Goal: Information Seeking & Learning: Check status

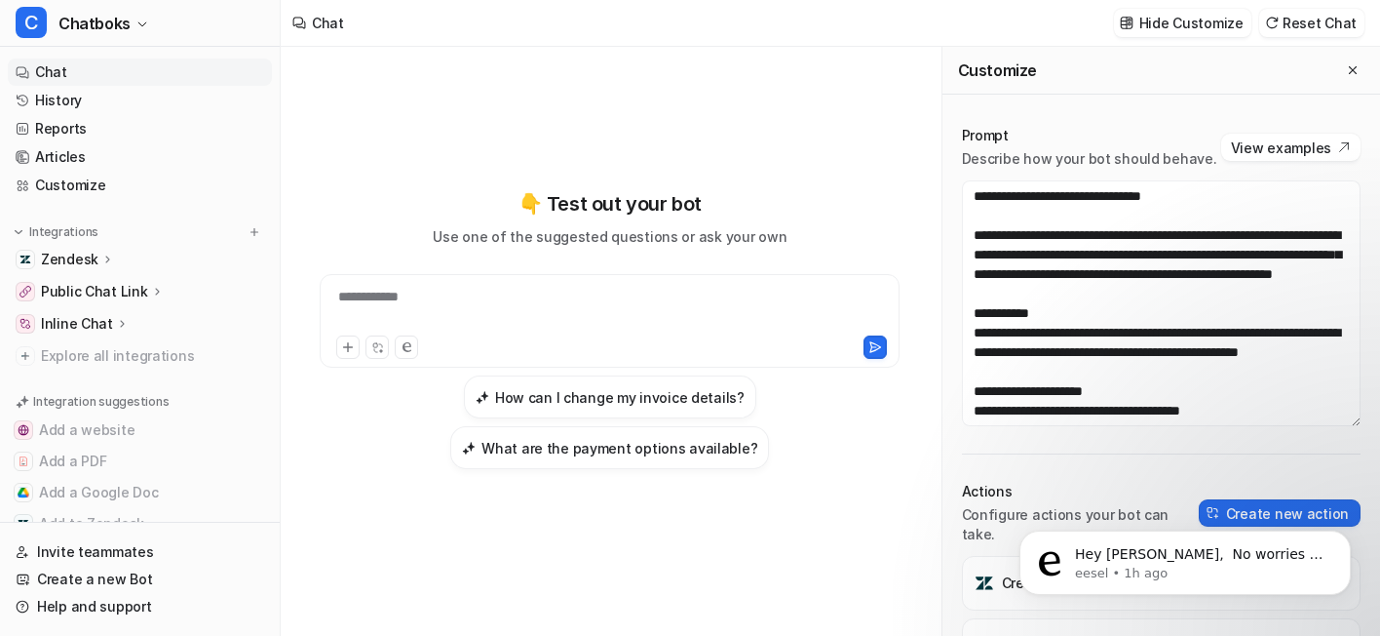
scroll to position [3287, 0]
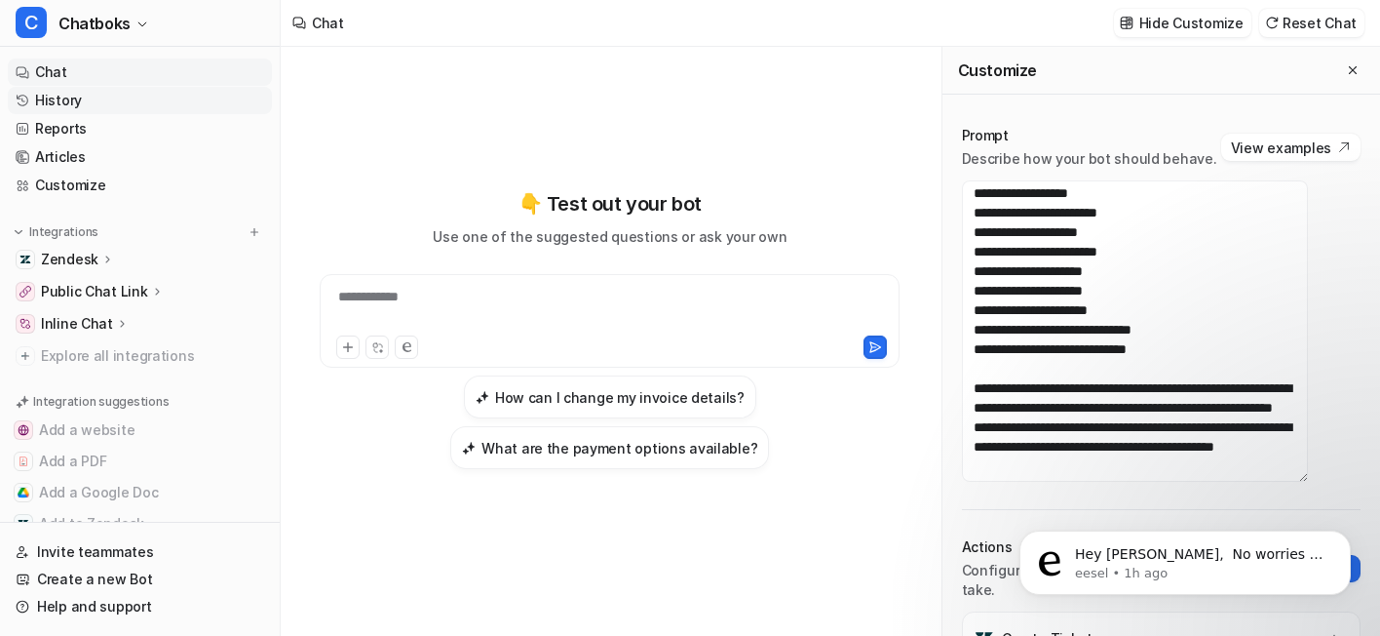
click at [147, 114] on link "History" at bounding box center [140, 100] width 264 height 27
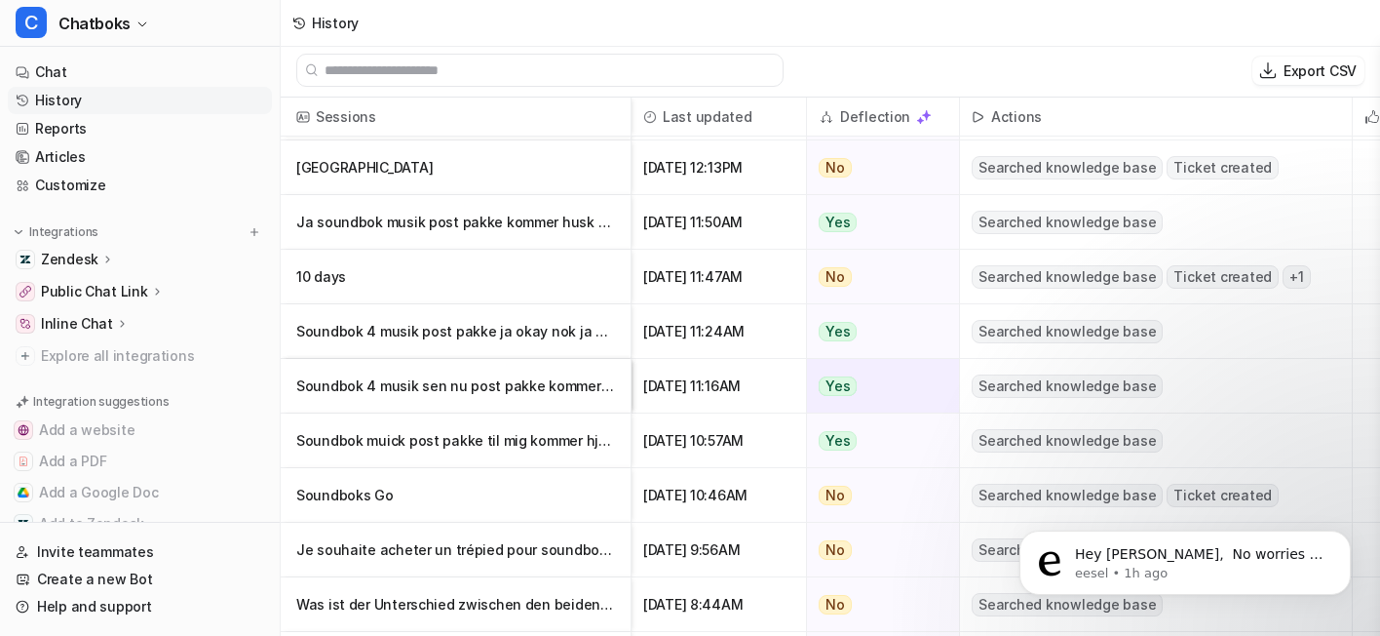
scroll to position [5619, 0]
click at [542, 226] on p "Ja soundbok musik post pakke kommer husk snakke mig husk" at bounding box center [455, 221] width 319 height 55
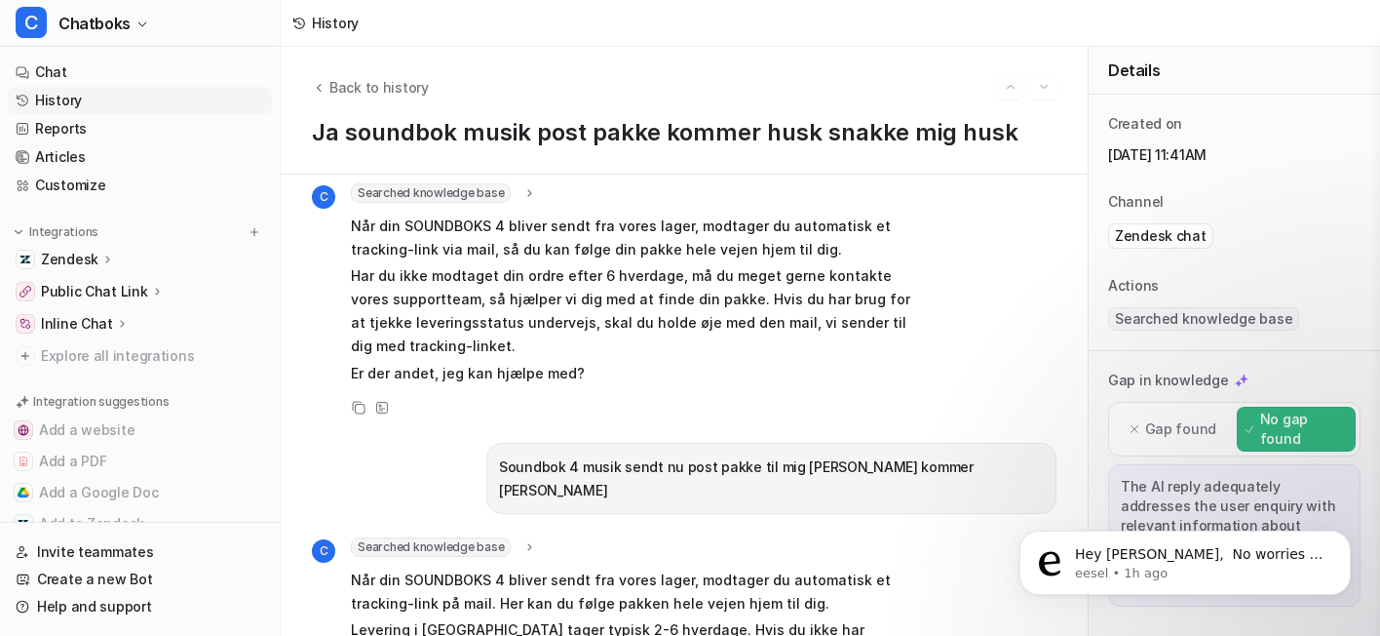
scroll to position [115, 0]
drag, startPoint x: 447, startPoint y: 279, endPoint x: 721, endPoint y: 264, distance: 274.3
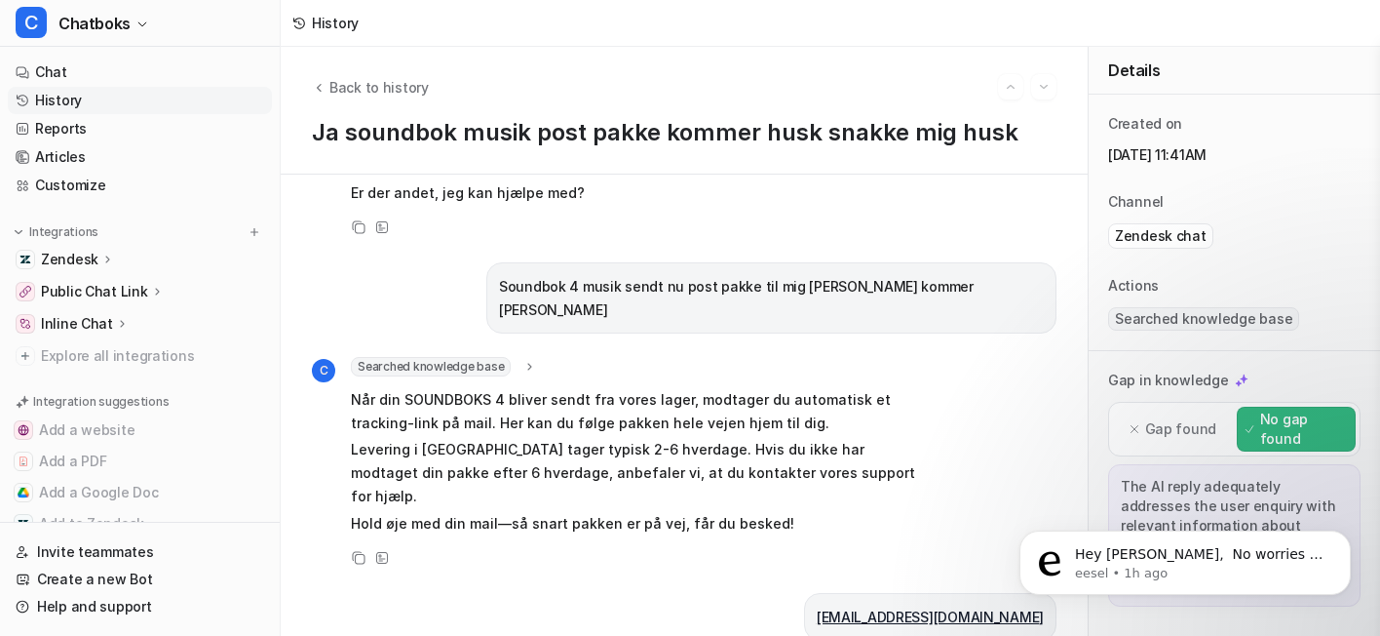
scroll to position [292, 0]
drag, startPoint x: 456, startPoint y: 434, endPoint x: 954, endPoint y: 434, distance: 498.1
click at [954, 323] on p "Soundbok 4 musik sendt nu post pakke til mig [PERSON_NAME] kommer [PERSON_NAME]" at bounding box center [771, 299] width 545 height 47
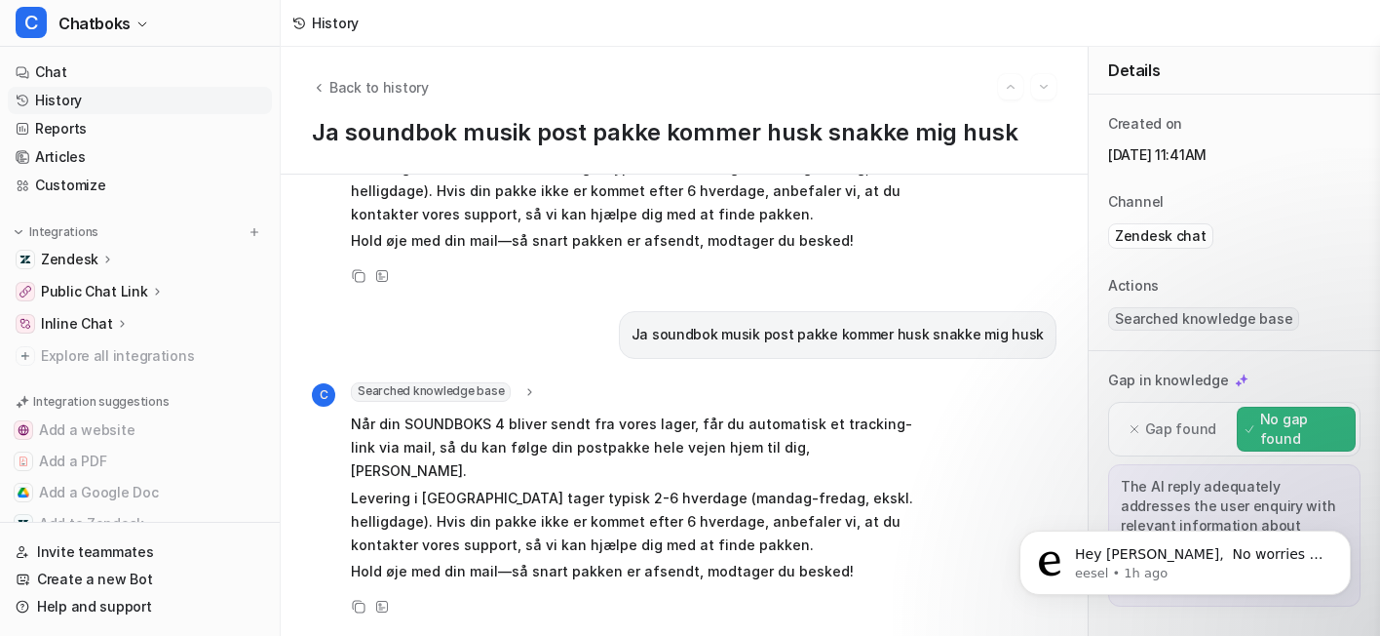
scroll to position [3141, 0]
click at [126, 114] on link "History" at bounding box center [140, 100] width 264 height 27
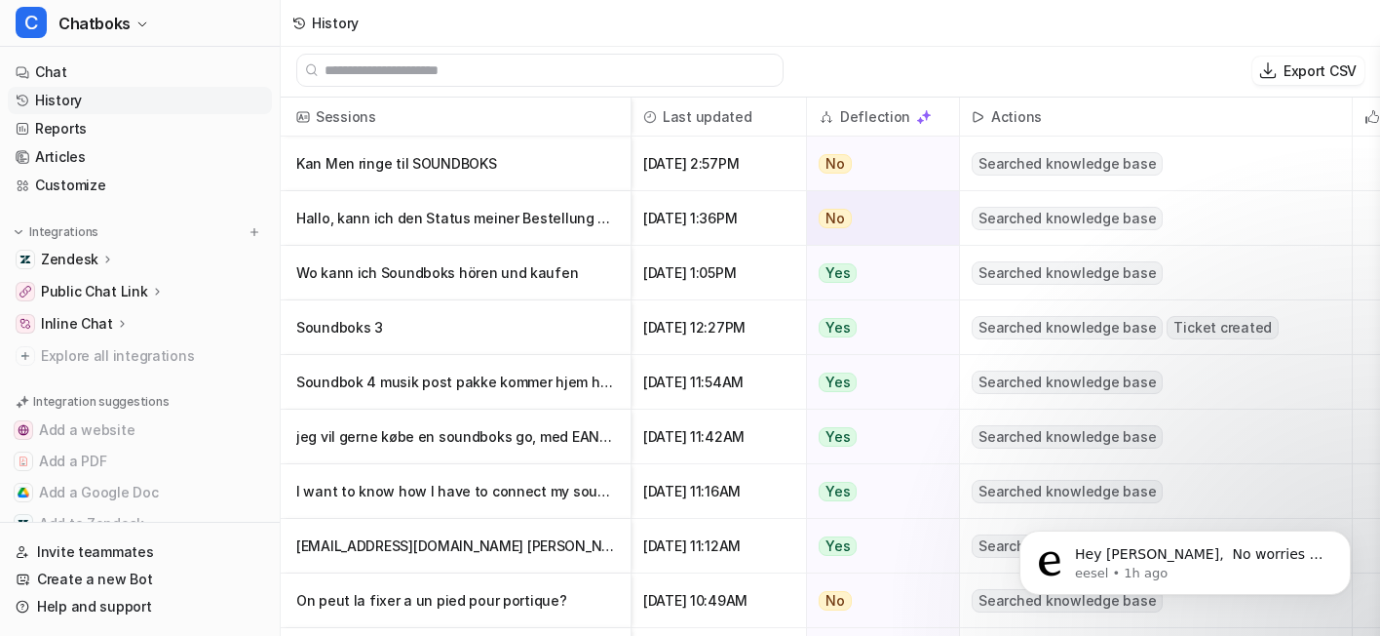
click at [559, 234] on p "Hallo, kann ich den Status meiner Bestellung abfragen?" at bounding box center [455, 218] width 319 height 55
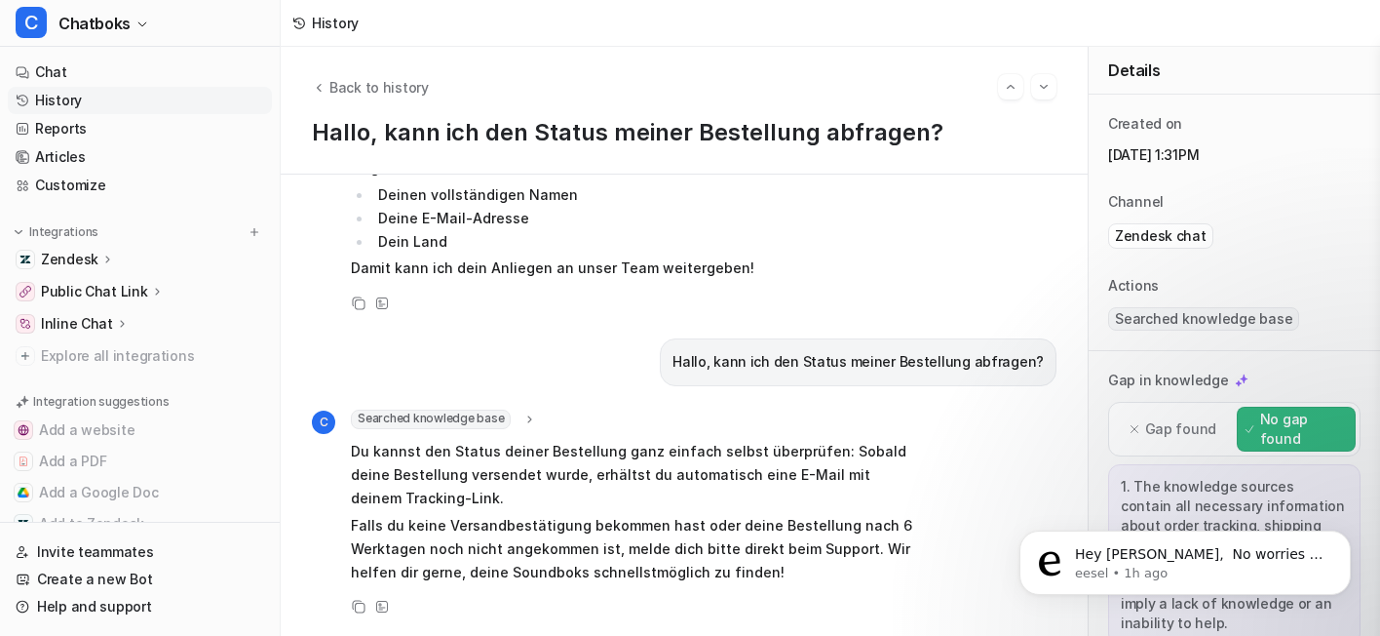
scroll to position [564, 0]
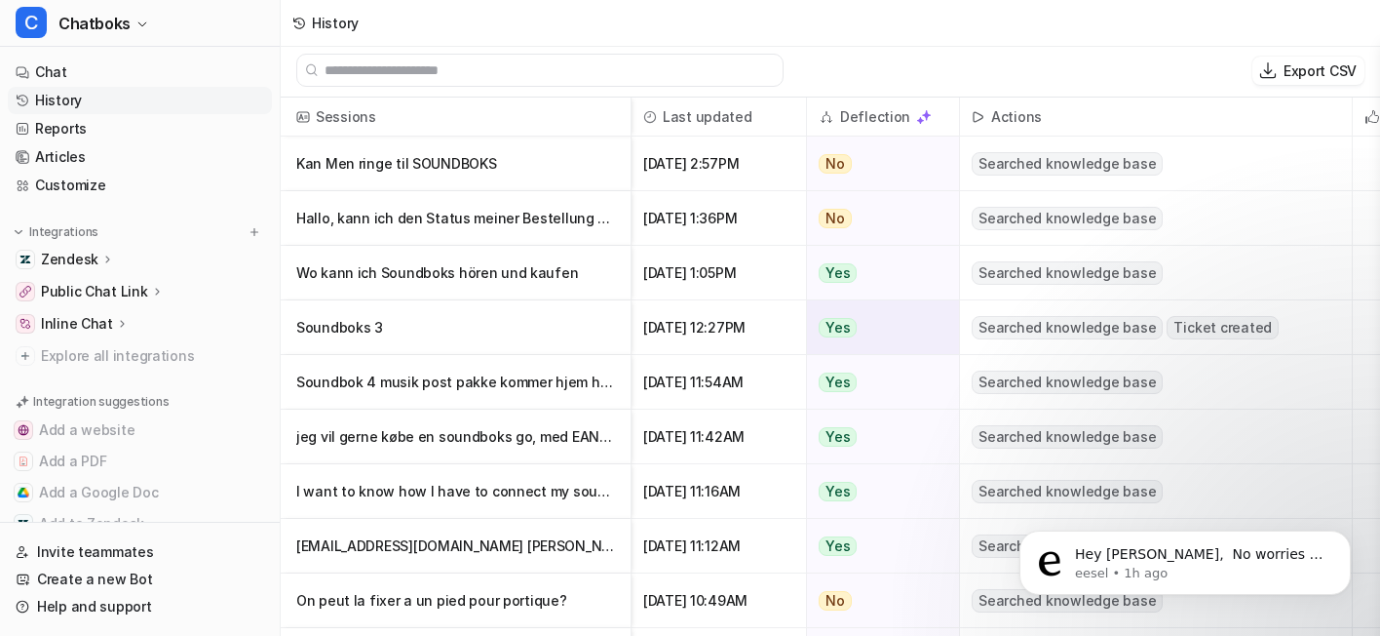
click at [535, 349] on p "Soundboks 3" at bounding box center [455, 327] width 319 height 55
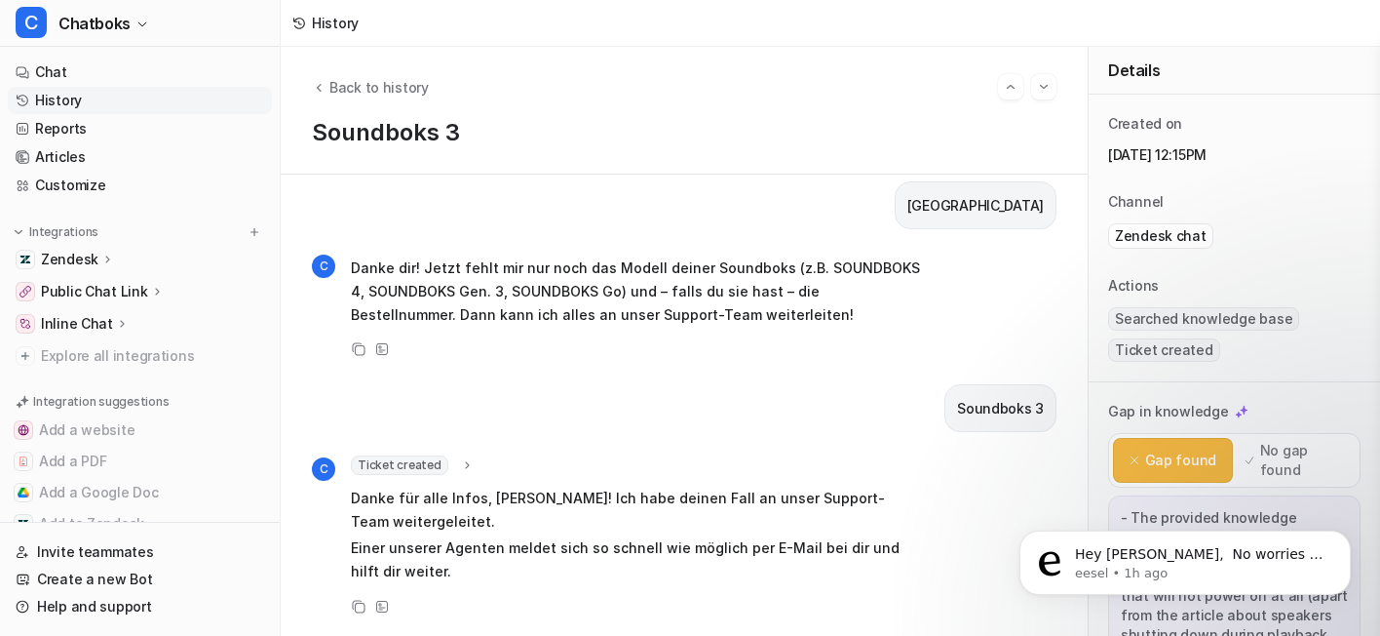
scroll to position [1249, 0]
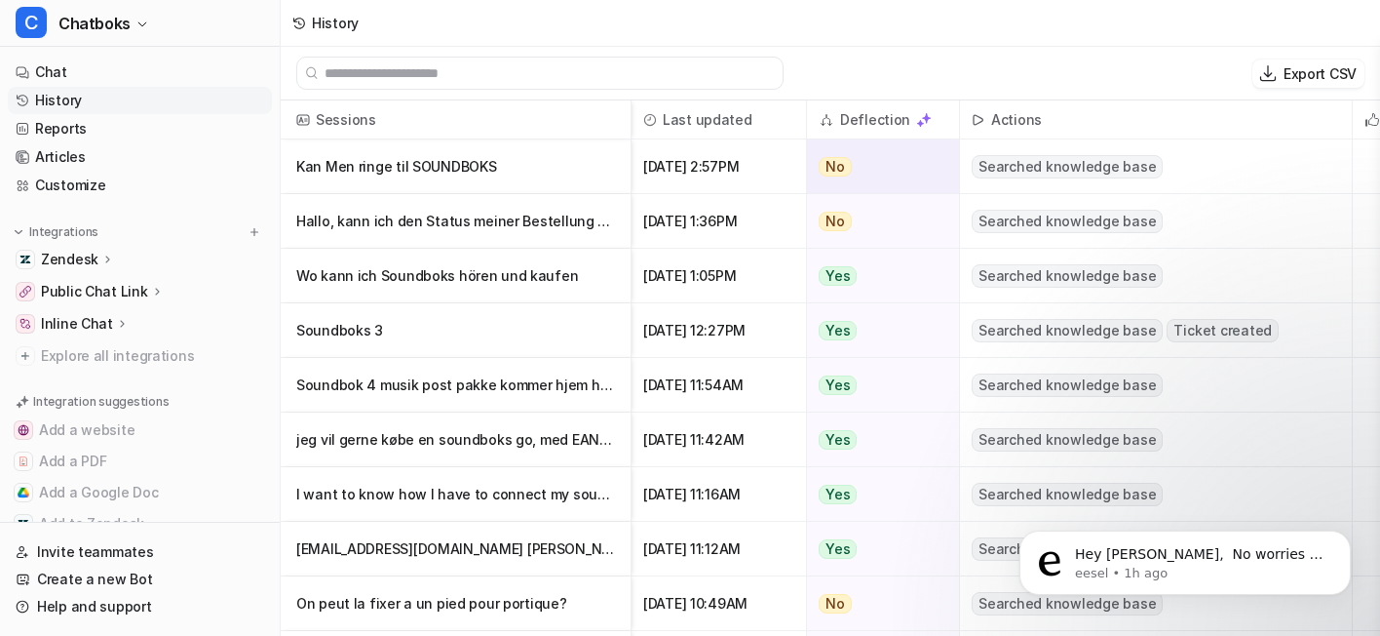
click at [605, 182] on p "Kan Men ringe til SOUNDBOKS" at bounding box center [455, 166] width 319 height 55
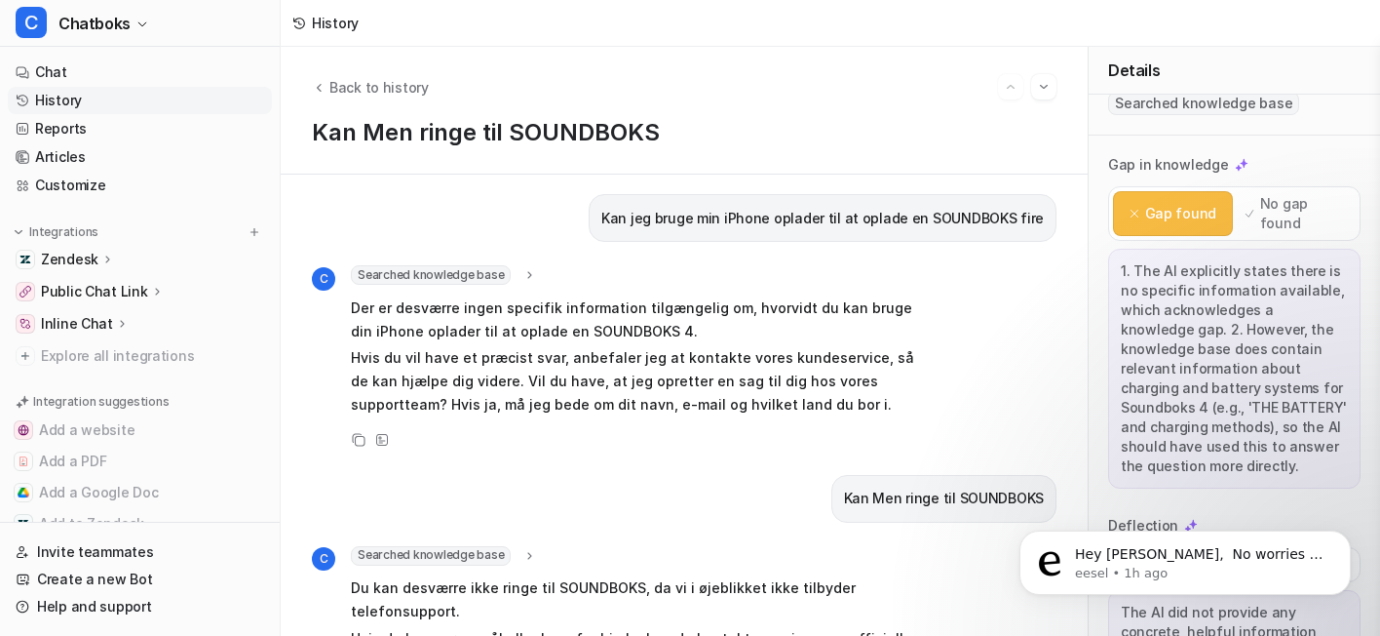
scroll to position [13, 0]
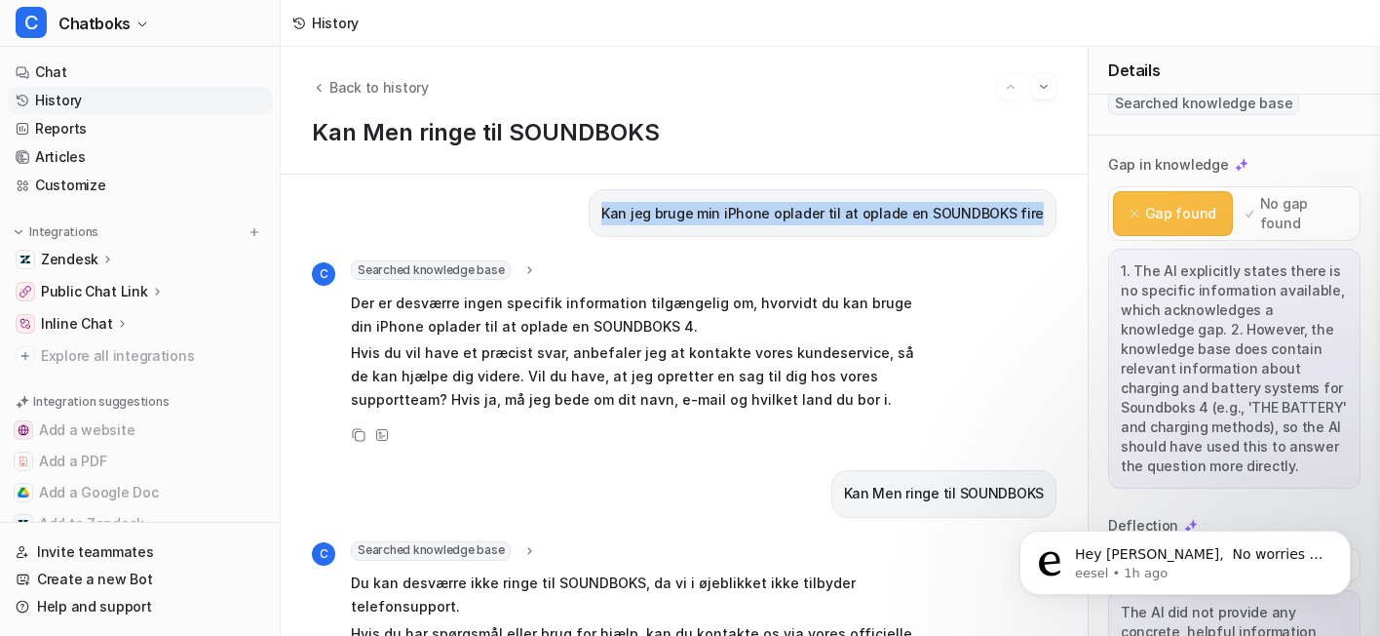
drag, startPoint x: 499, startPoint y: 242, endPoint x: 1064, endPoint y: 239, distance: 565.3
click at [1064, 239] on div "Kan jeg bruge min iPhone oplader til at oplade en SOUNDBOKS fire C Searched kno…" at bounding box center [684, 404] width 807 height 461
copy p "Kan jeg bruge min iPhone oplader til at oplade en SOUNDBOKS fire"
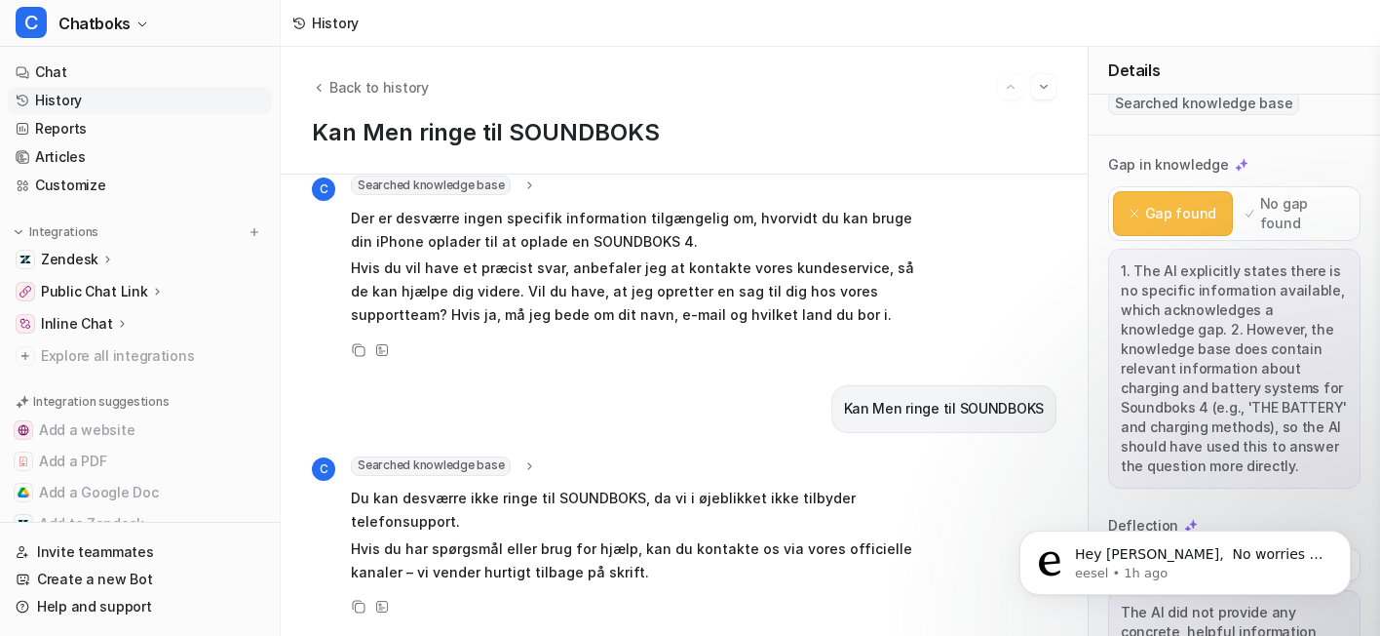
scroll to position [287, 0]
click at [117, 114] on link "History" at bounding box center [140, 100] width 264 height 27
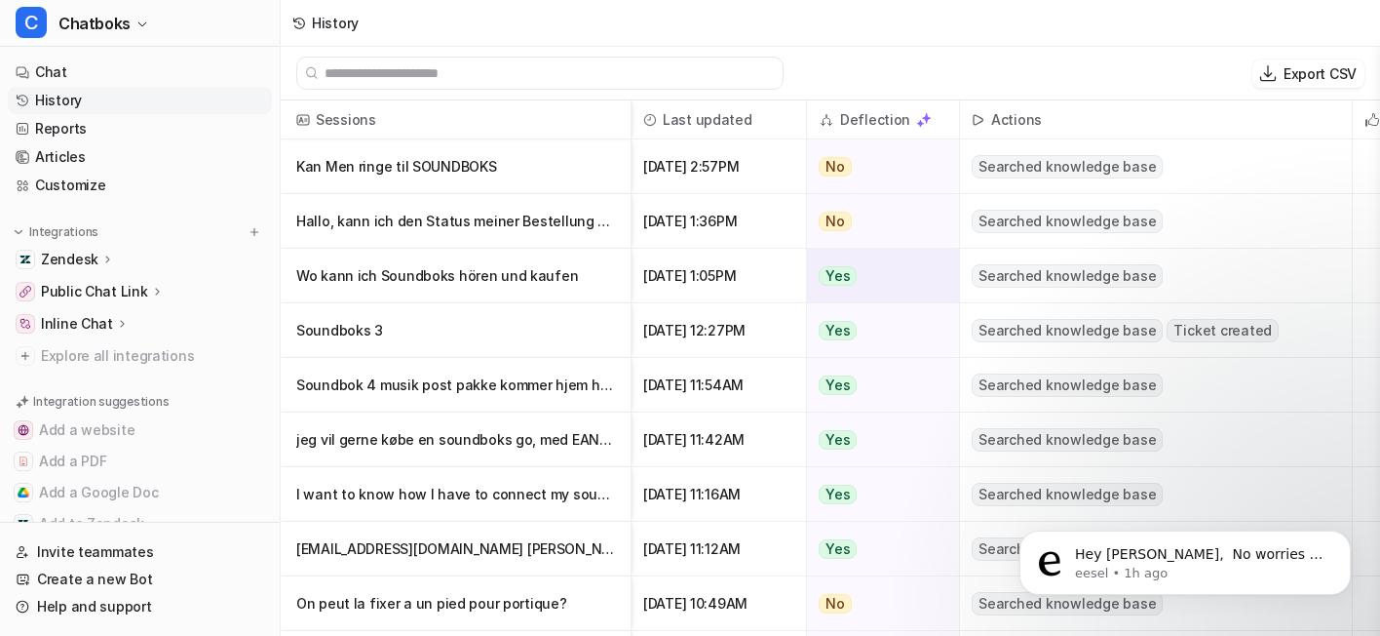
click at [567, 294] on p "Wo kann ich Soundboks hören und kaufen" at bounding box center [455, 276] width 319 height 55
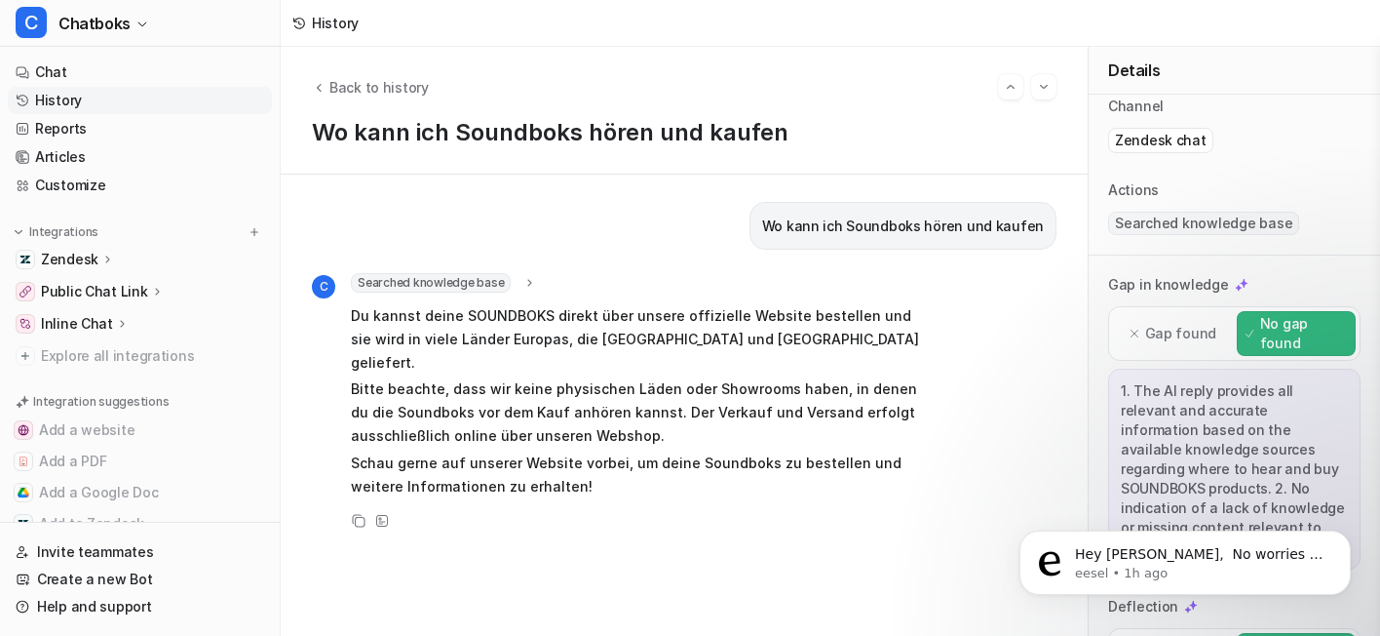
scroll to position [30, 0]
